Goal: Consume media (video, audio)

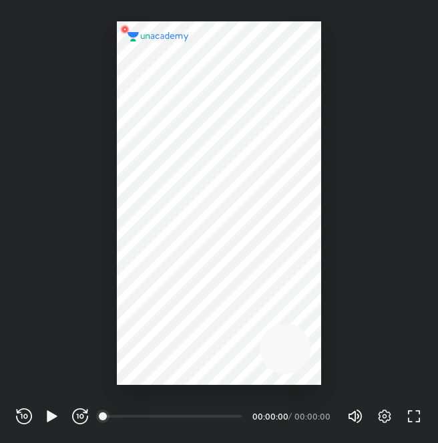
scroll to position [443, 438]
click at [387, 418] on icon "button" at bounding box center [385, 416] width 16 height 16
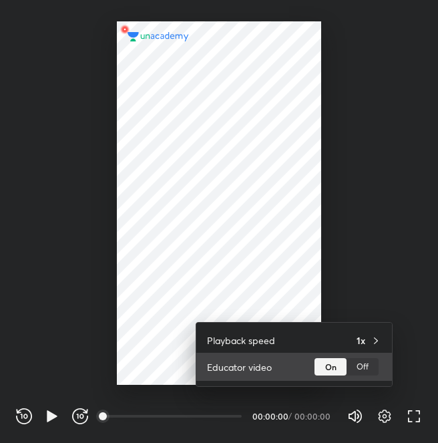
click at [360, 364] on div "Off" at bounding box center [363, 366] width 32 height 17
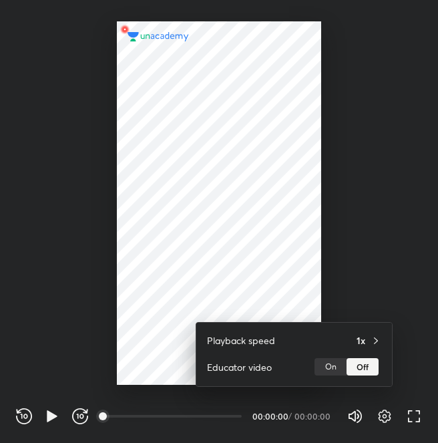
click at [317, 256] on div at bounding box center [219, 221] width 438 height 443
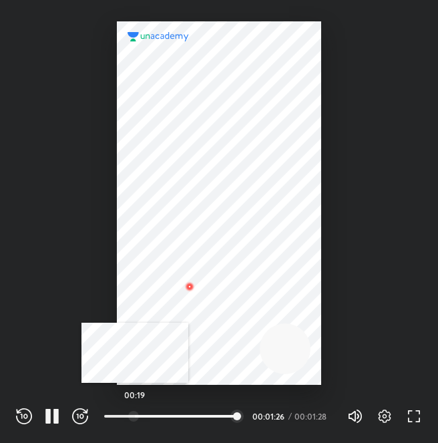
click at [135, 412] on div at bounding box center [133, 416] width 11 height 11
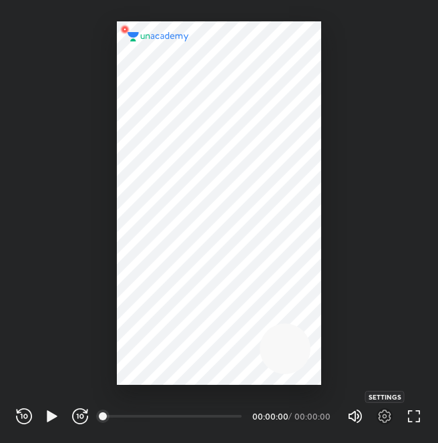
click at [388, 419] on icon "button" at bounding box center [385, 416] width 16 height 16
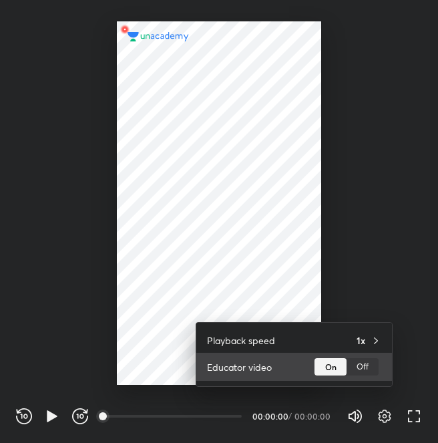
click at [371, 370] on div "Off" at bounding box center [363, 366] width 32 height 17
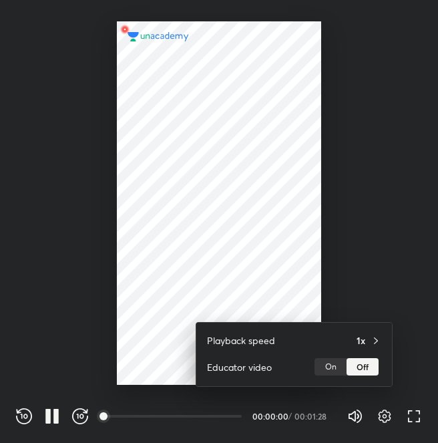
click at [339, 291] on div at bounding box center [219, 221] width 438 height 443
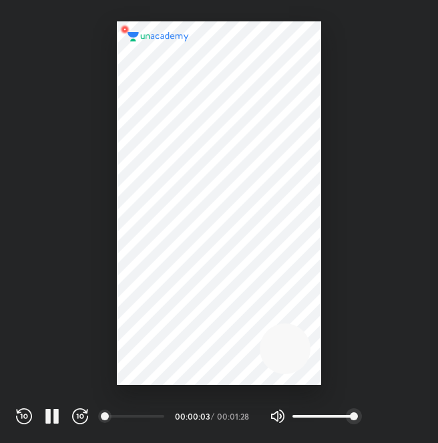
click at [386, 418] on icon "button" at bounding box center [385, 416] width 5 height 5
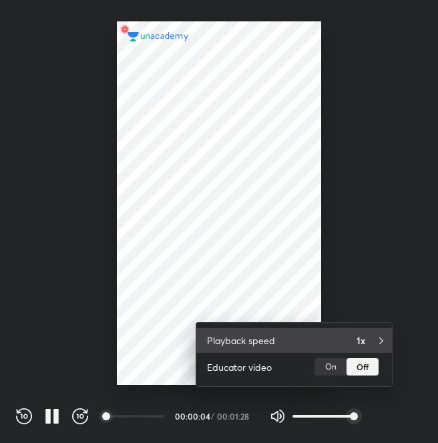
click at [306, 340] on div "Playback speed 1x" at bounding box center [294, 340] width 196 height 25
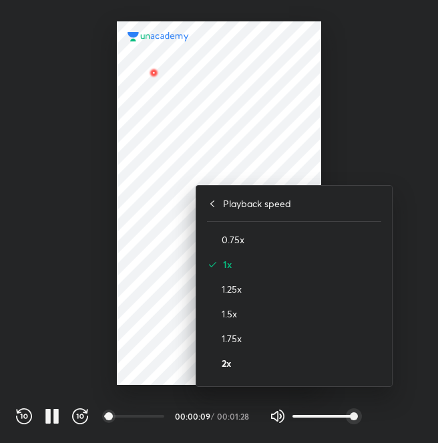
click at [258, 358] on h4 "2x" at bounding box center [302, 363] width 160 height 14
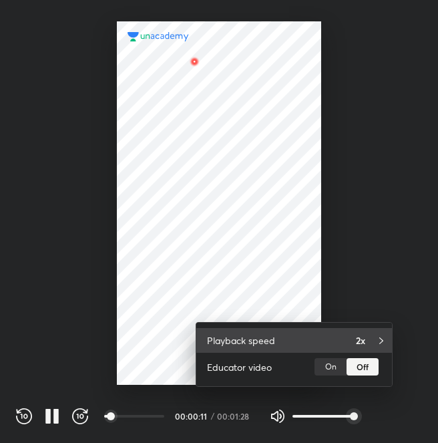
click at [284, 340] on div "Playback speed 2x" at bounding box center [294, 340] width 196 height 25
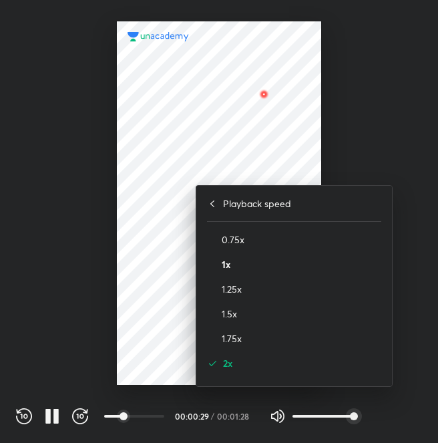
click at [247, 264] on h4 "1x" at bounding box center [302, 264] width 160 height 14
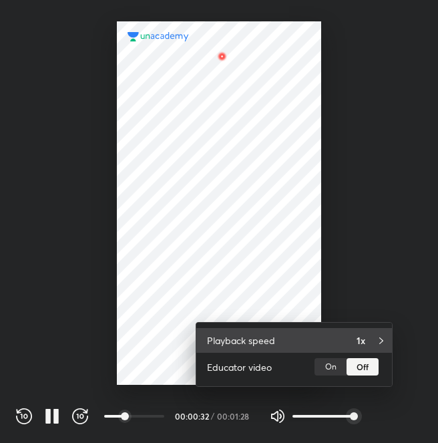
drag, startPoint x: 247, startPoint y: 264, endPoint x: 259, endPoint y: 344, distance: 81.2
click at [259, 344] on div "Playback speed 1x Educator video On Off" at bounding box center [219, 221] width 438 height 443
click at [259, 344] on h4 "Playback speed" at bounding box center [241, 340] width 68 height 14
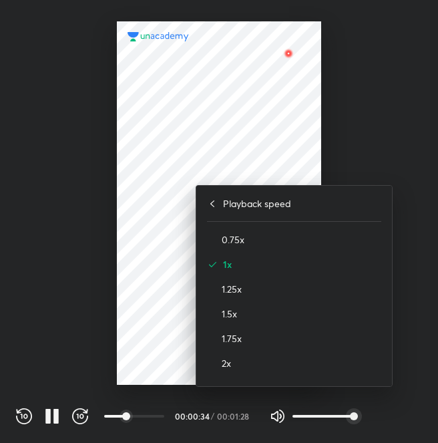
click at [247, 354] on div "2x" at bounding box center [294, 363] width 174 height 25
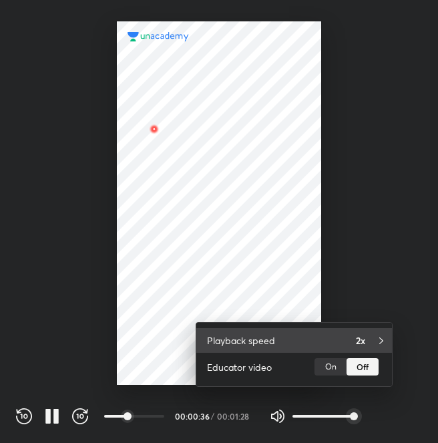
click at [245, 343] on h4 "Playback speed" at bounding box center [241, 340] width 68 height 14
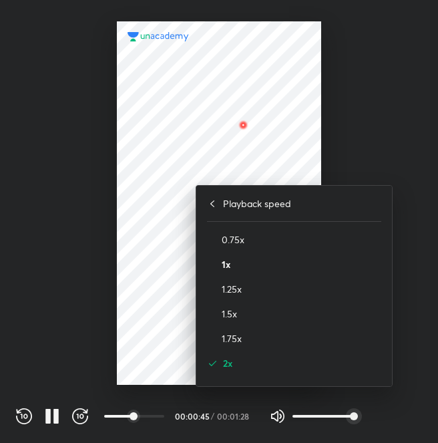
click at [233, 269] on h4 "1x" at bounding box center [302, 264] width 160 height 14
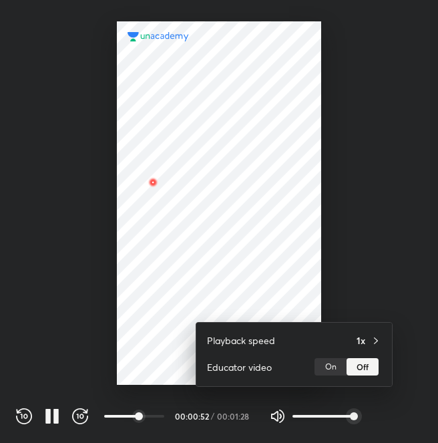
click at [147, 203] on div at bounding box center [219, 221] width 438 height 443
